Goal: Find specific page/section: Find specific page/section

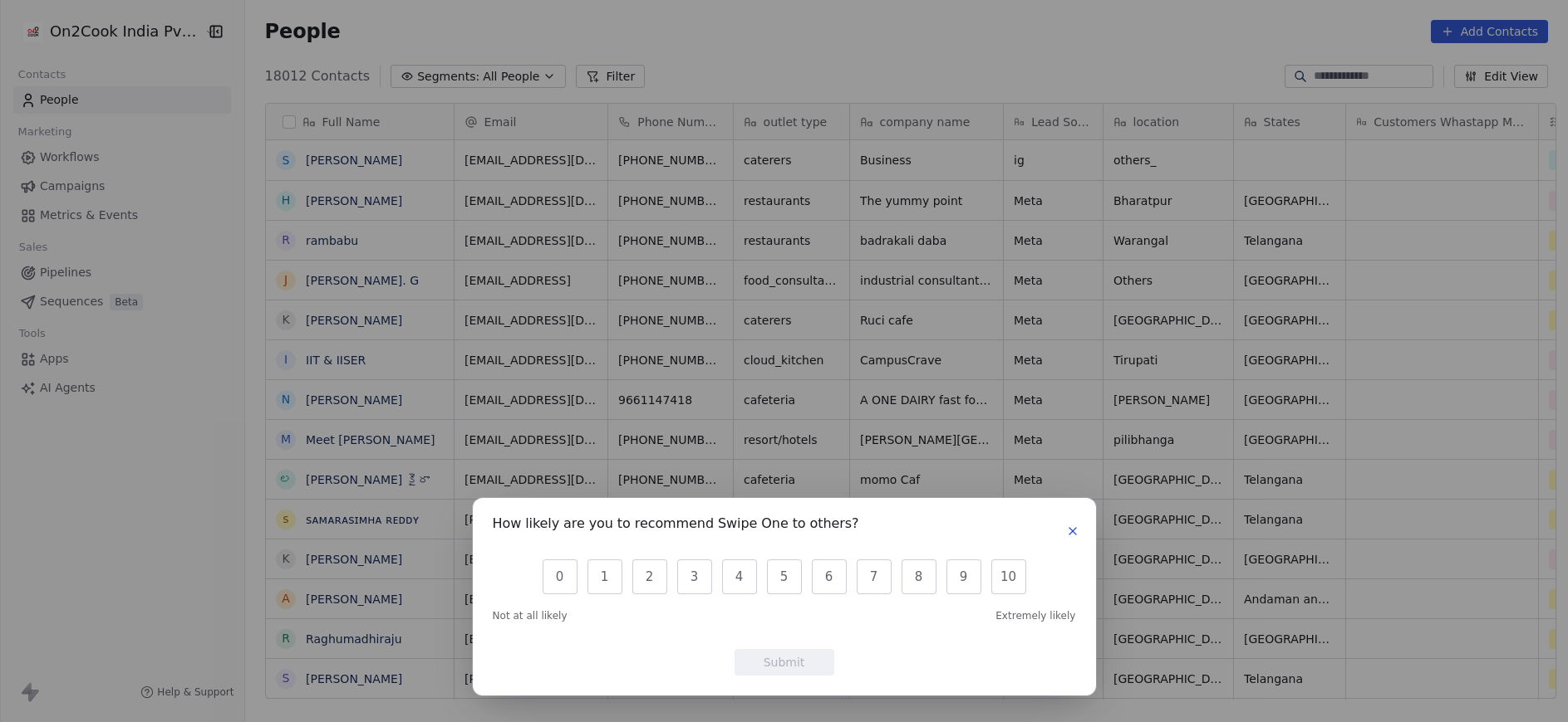
scroll to position [616, 1312]
click at [1070, 534] on icon "button" at bounding box center [1072, 531] width 7 height 7
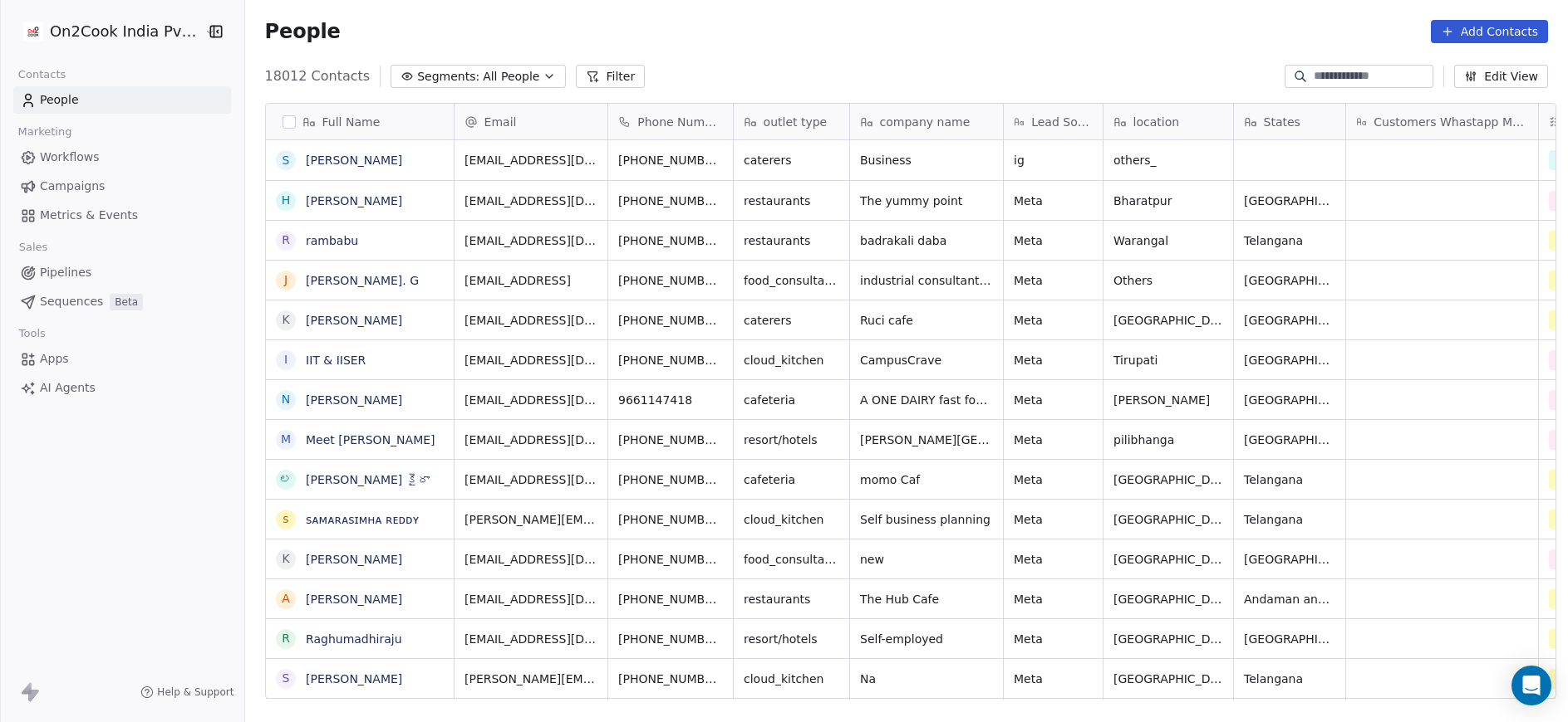
click at [587, 74] on button "Filter" at bounding box center [610, 76] width 69 height 23
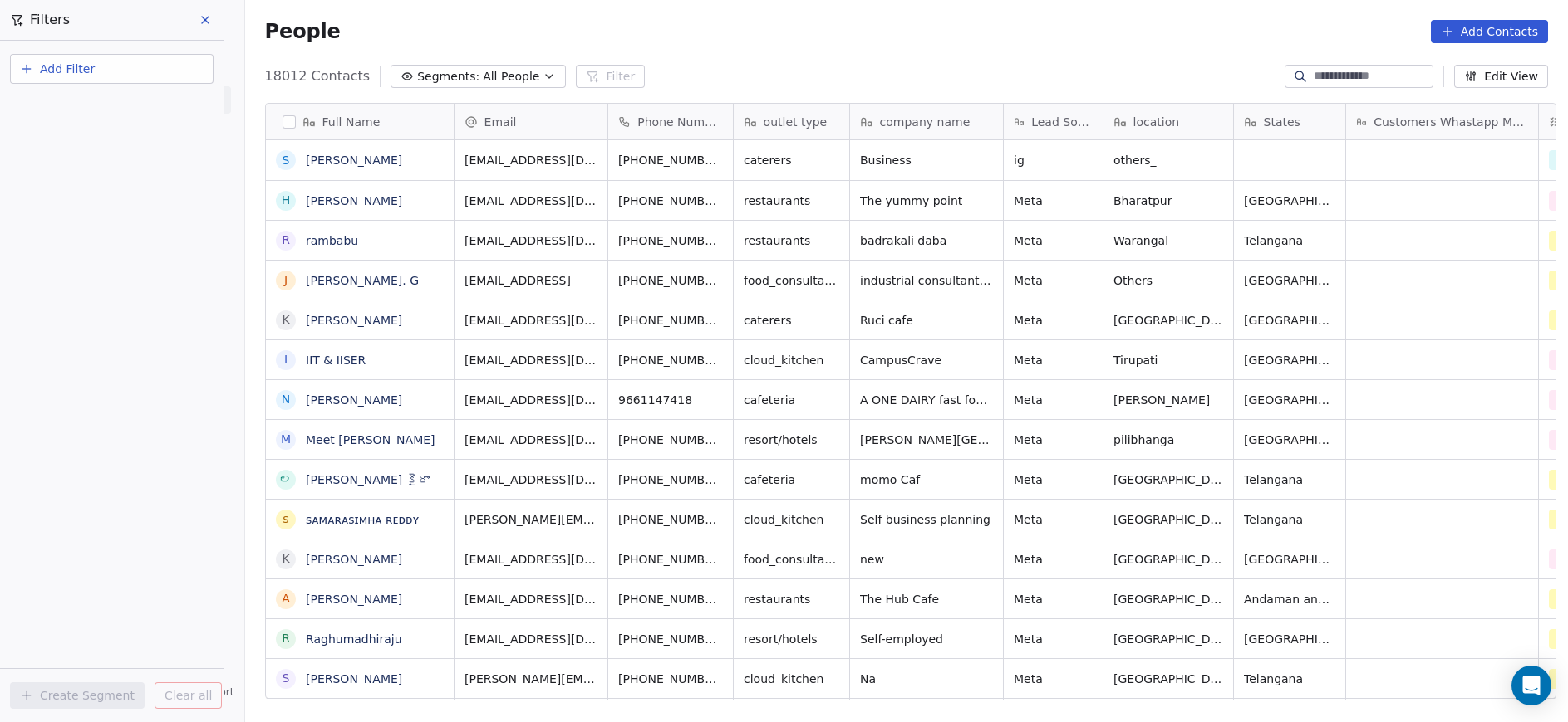
click at [111, 69] on button "Add Filter" at bounding box center [112, 69] width 204 height 30
click at [99, 110] on span "Contact properties" at bounding box center [81, 108] width 108 height 18
type input "***"
click at [88, 155] on div "Assignee" at bounding box center [112, 168] width 189 height 26
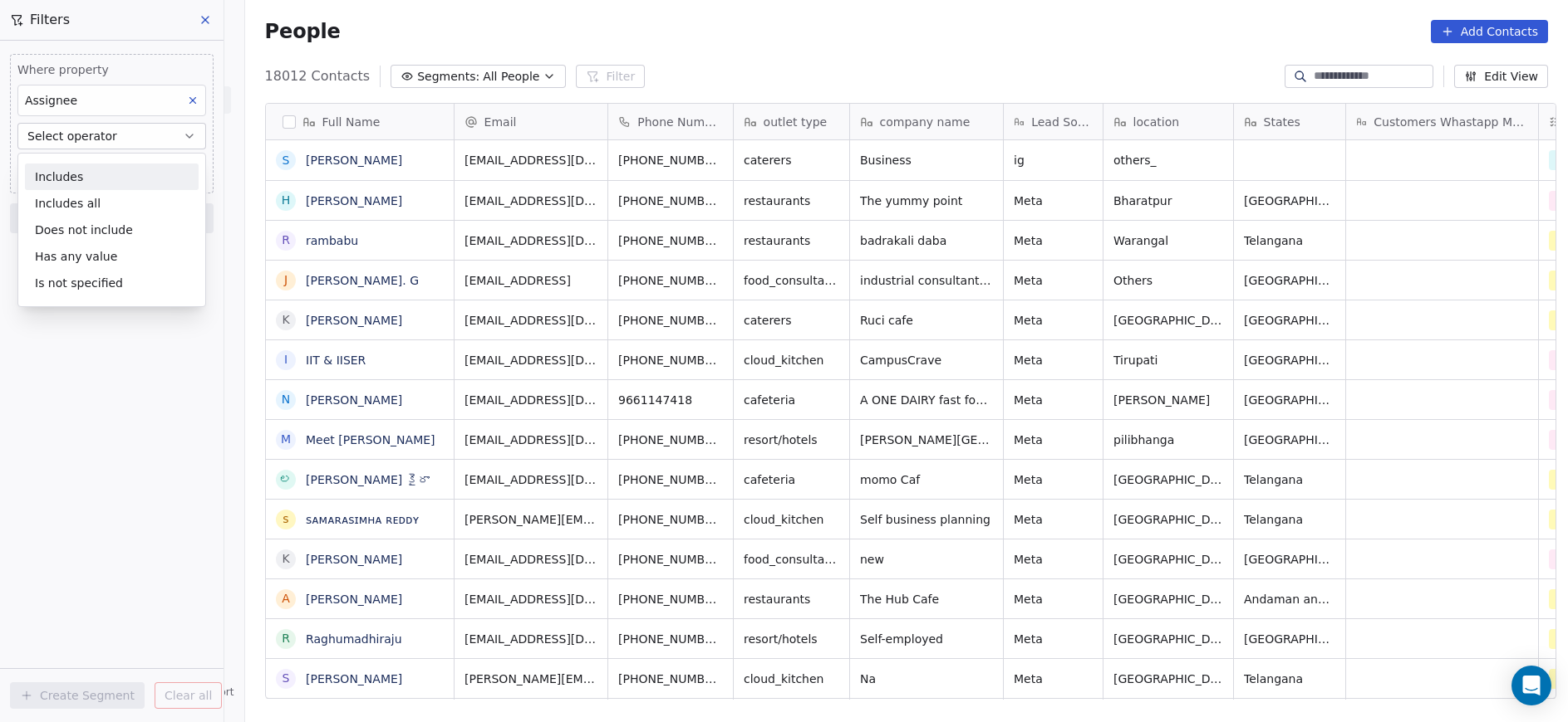
click at [88, 164] on div "Includes" at bounding box center [112, 177] width 174 height 26
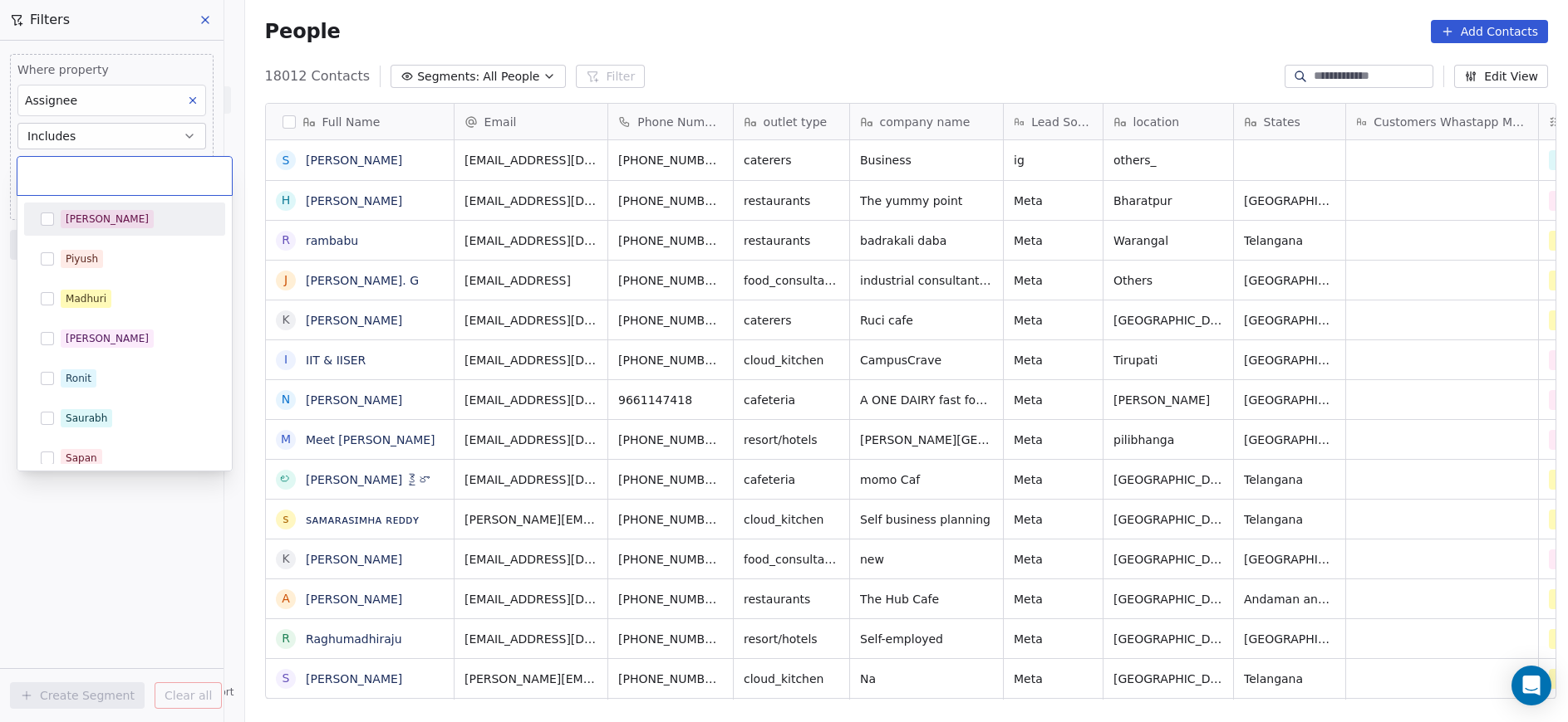
click at [91, 165] on body "On2Cook India Pvt. Ltd. Contacts People Marketing Workflows Campaigns Metrics &…" at bounding box center [784, 361] width 1568 height 722
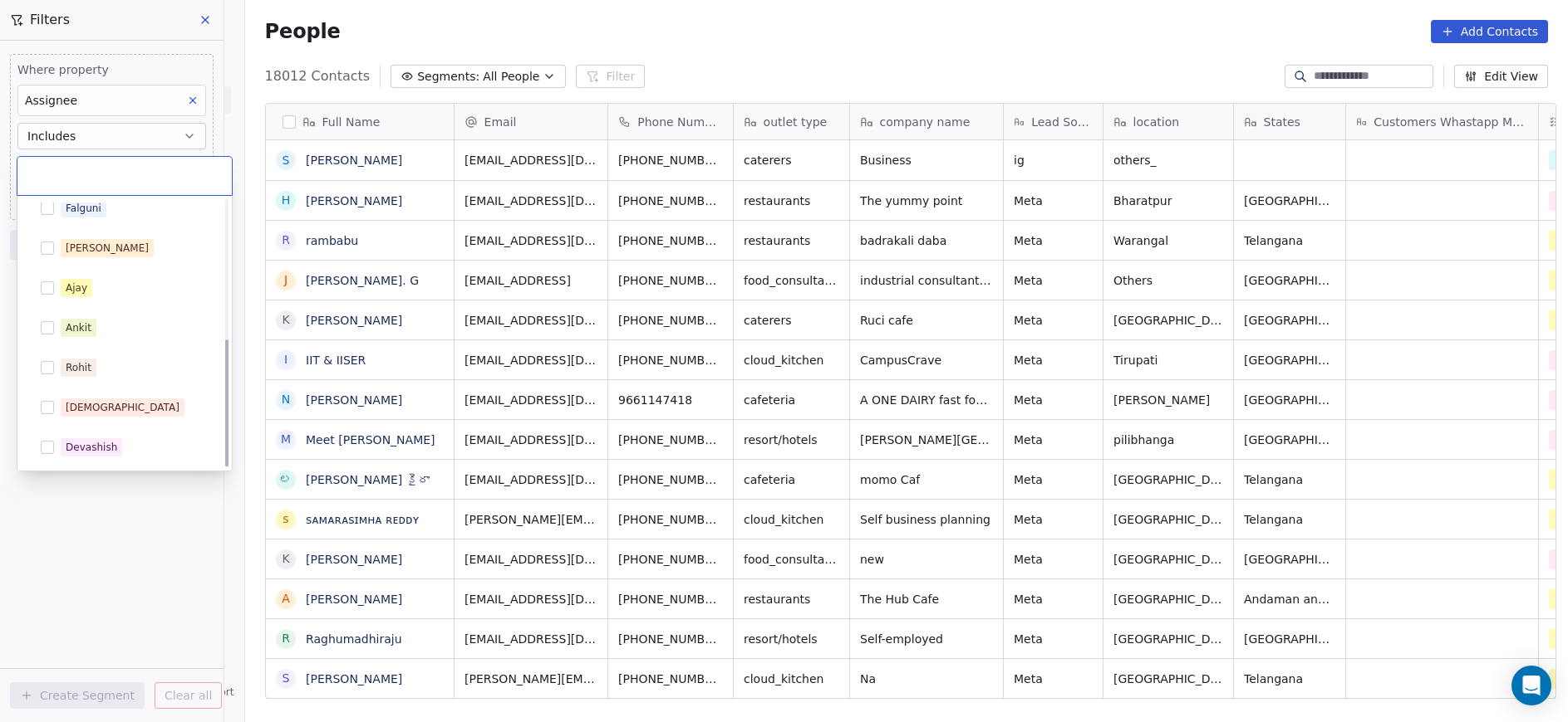
scroll to position [289, 0]
click at [76, 371] on div "Rohit" at bounding box center [78, 368] width 25 height 15
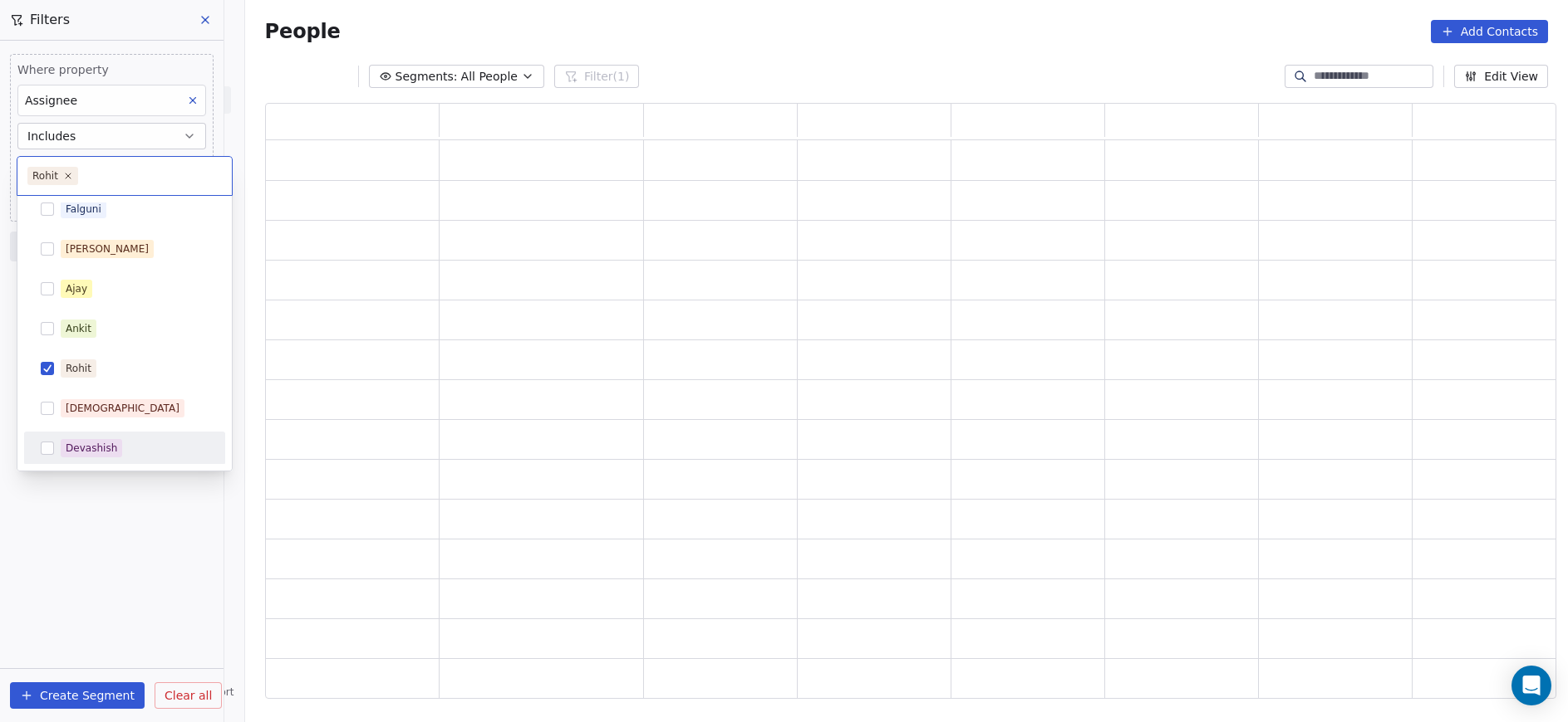
click at [144, 537] on html "On2Cook India Pvt. Ltd. Contacts People Marketing Workflows Campaigns Metrics &…" at bounding box center [784, 361] width 1568 height 722
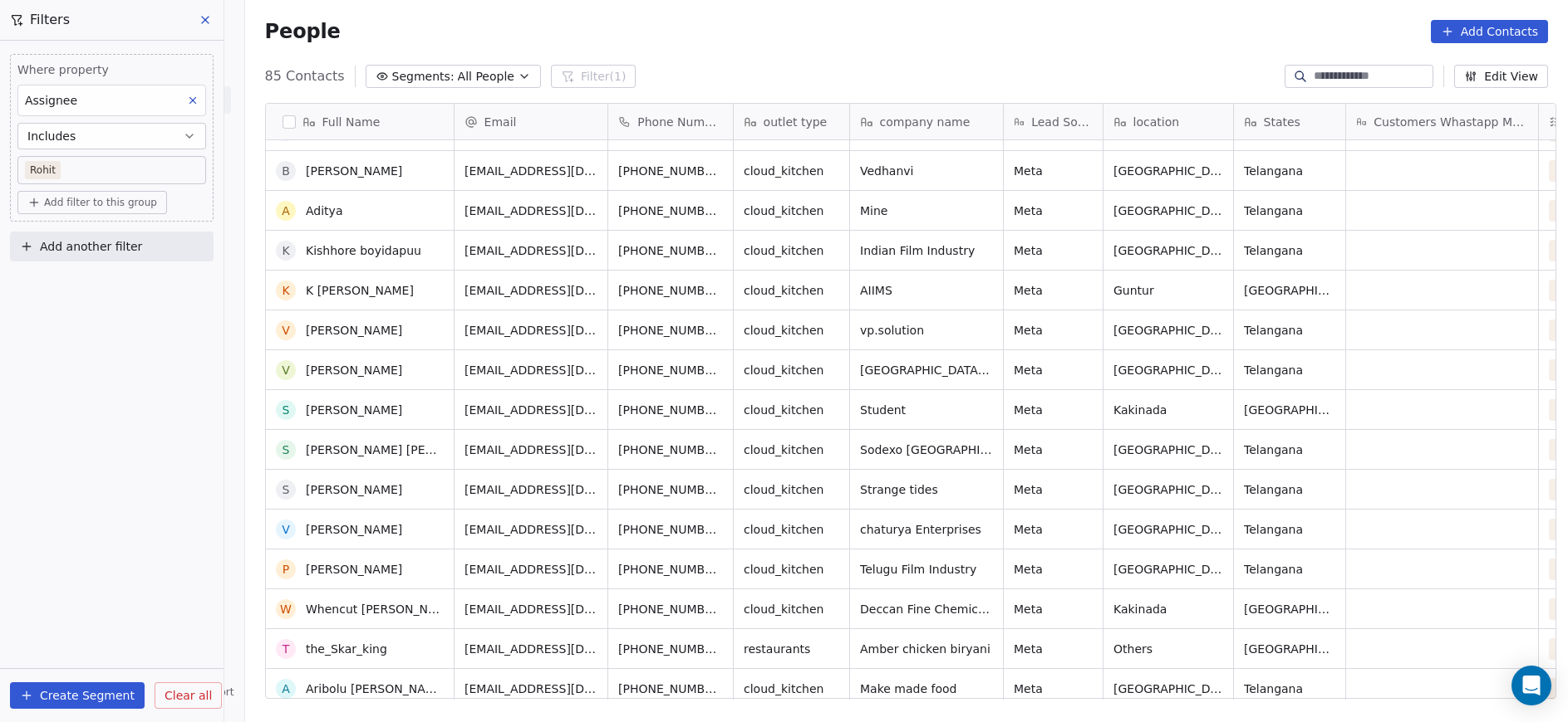
scroll to position [0, 0]
